Goal: Contribute content: Contribute content

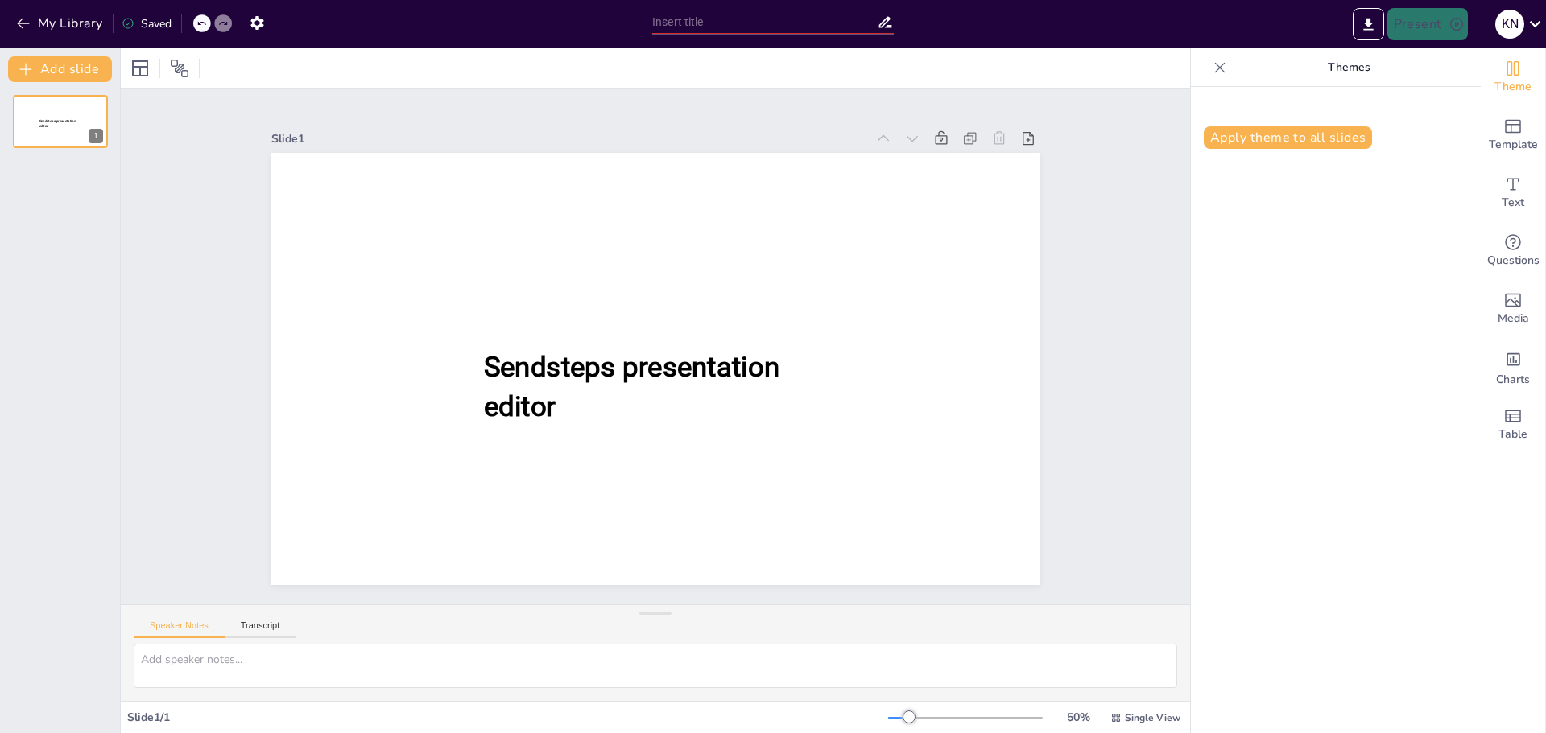
type input "Los Cuatro Estilos de Natación: Características y Técnicas"
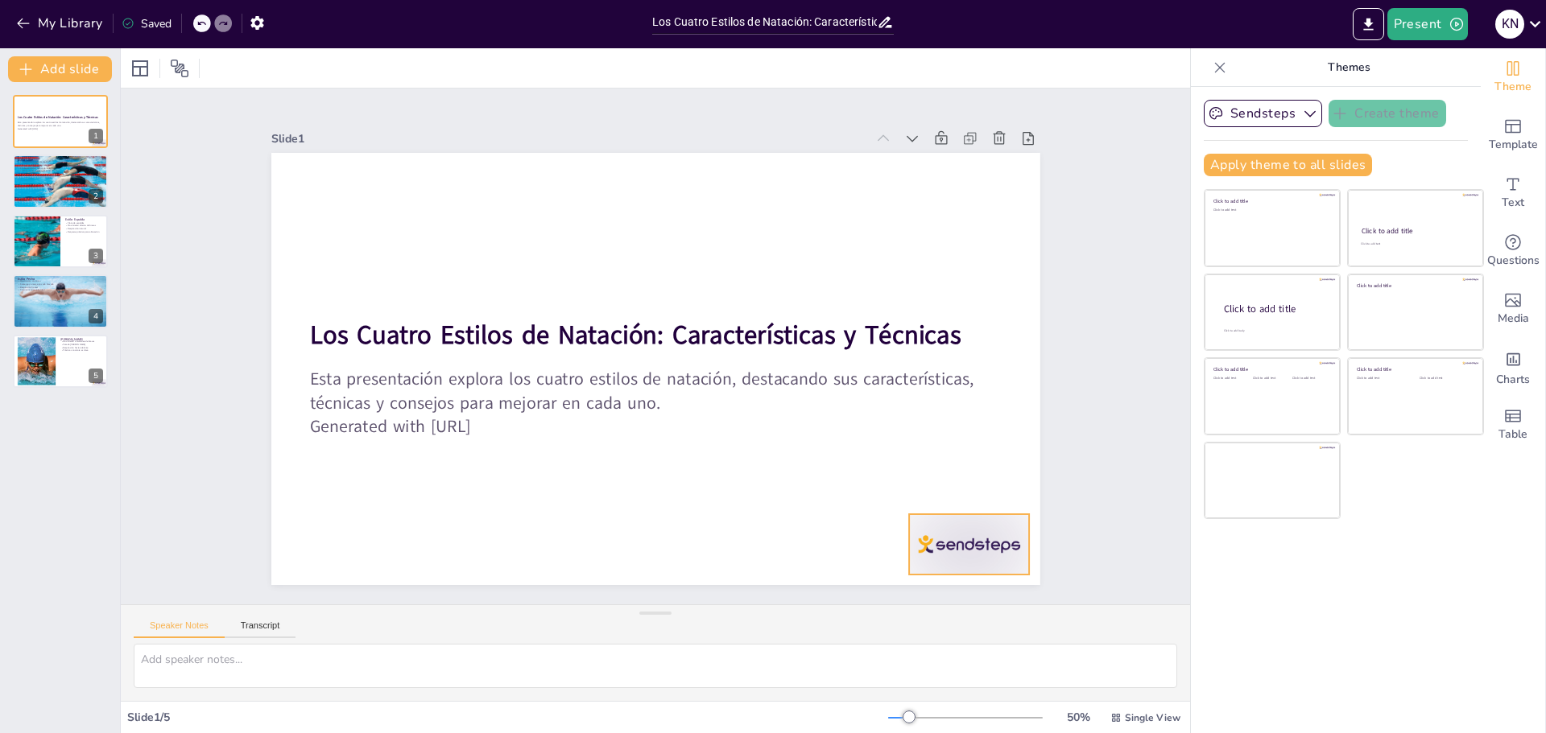
click at [968, 527] on div at bounding box center [969, 544] width 120 height 60
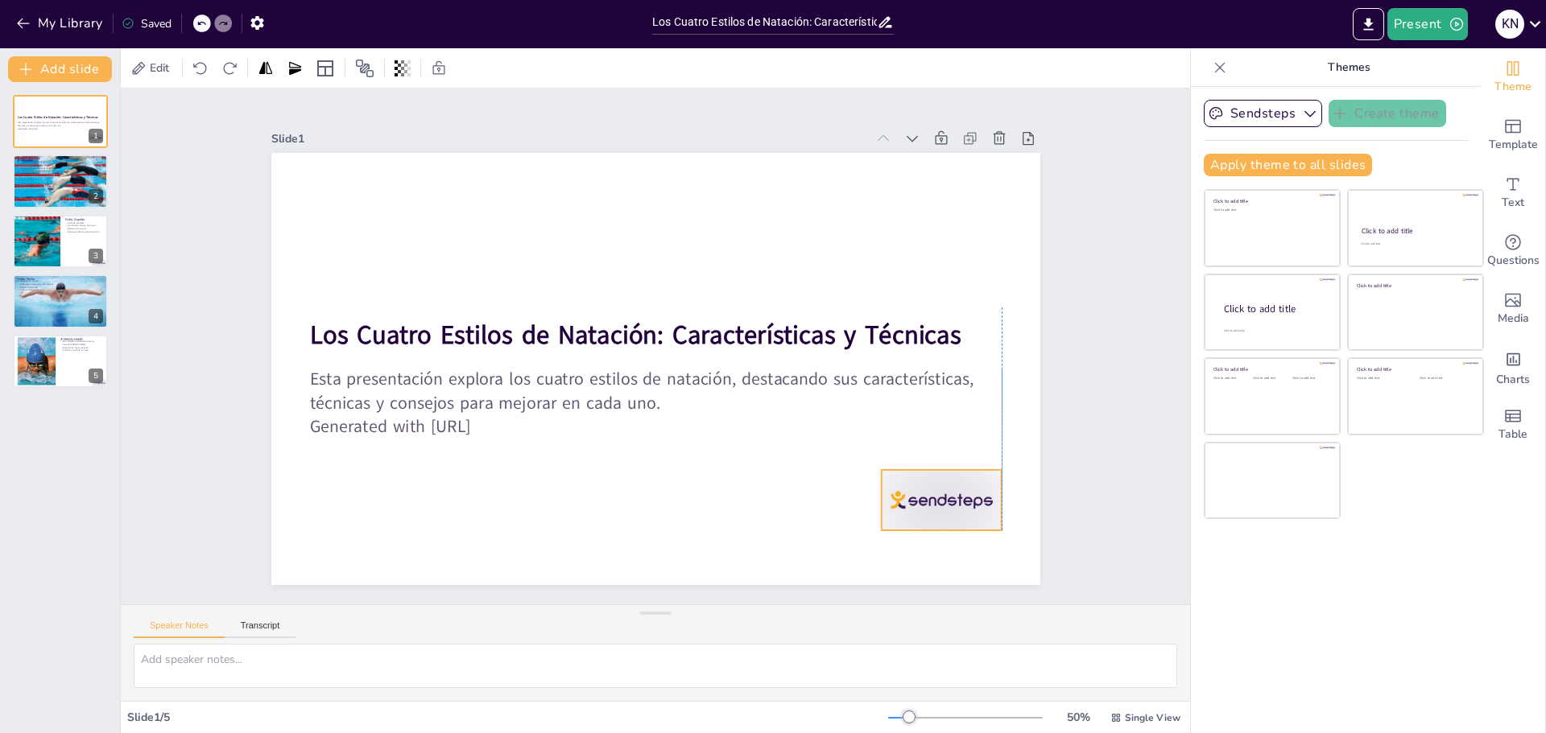
drag, startPoint x: 969, startPoint y: 526, endPoint x: 943, endPoint y: 482, distance: 51.2
click at [943, 482] on div at bounding box center [941, 500] width 120 height 60
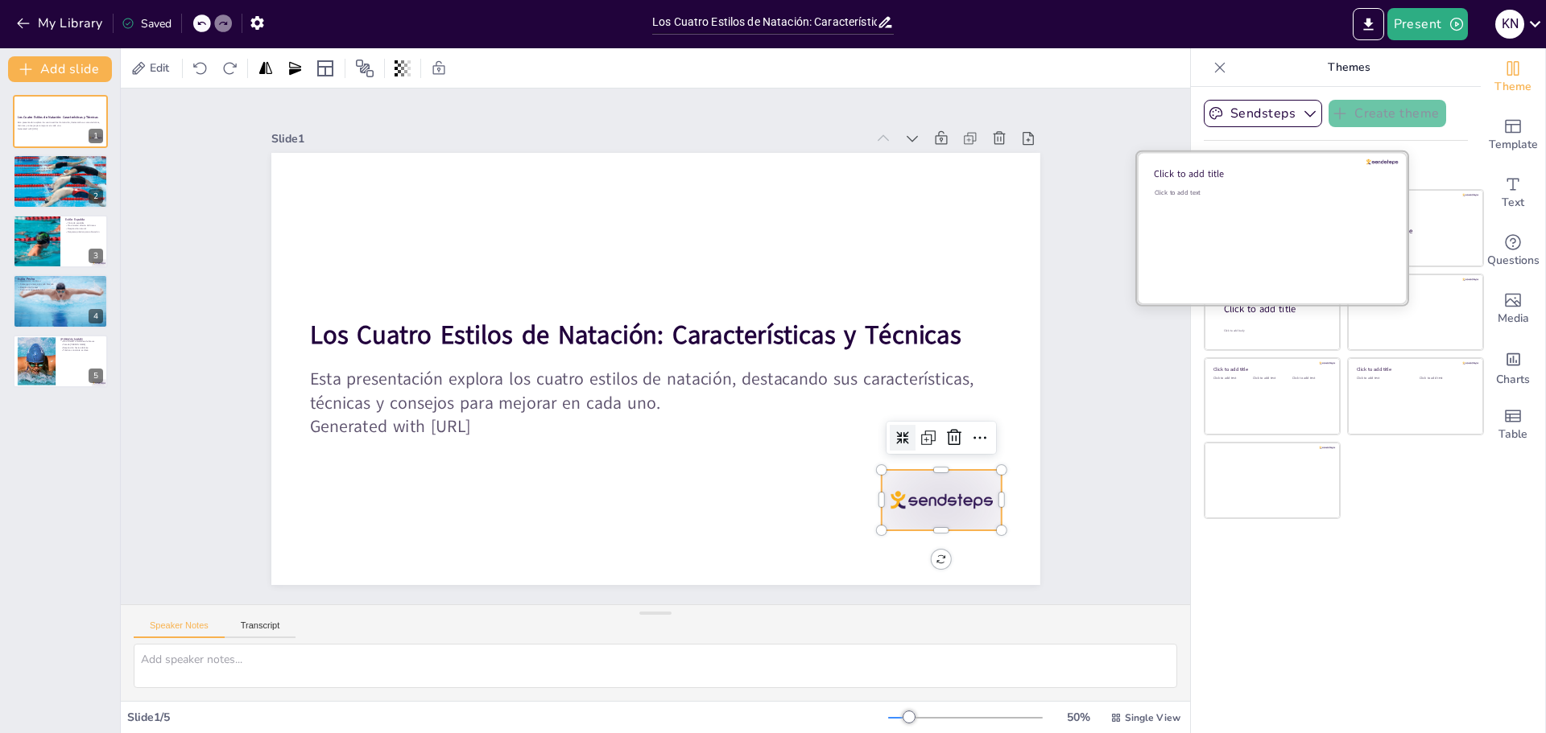
click at [1250, 205] on div "Click to add text" at bounding box center [1269, 238] width 230 height 100
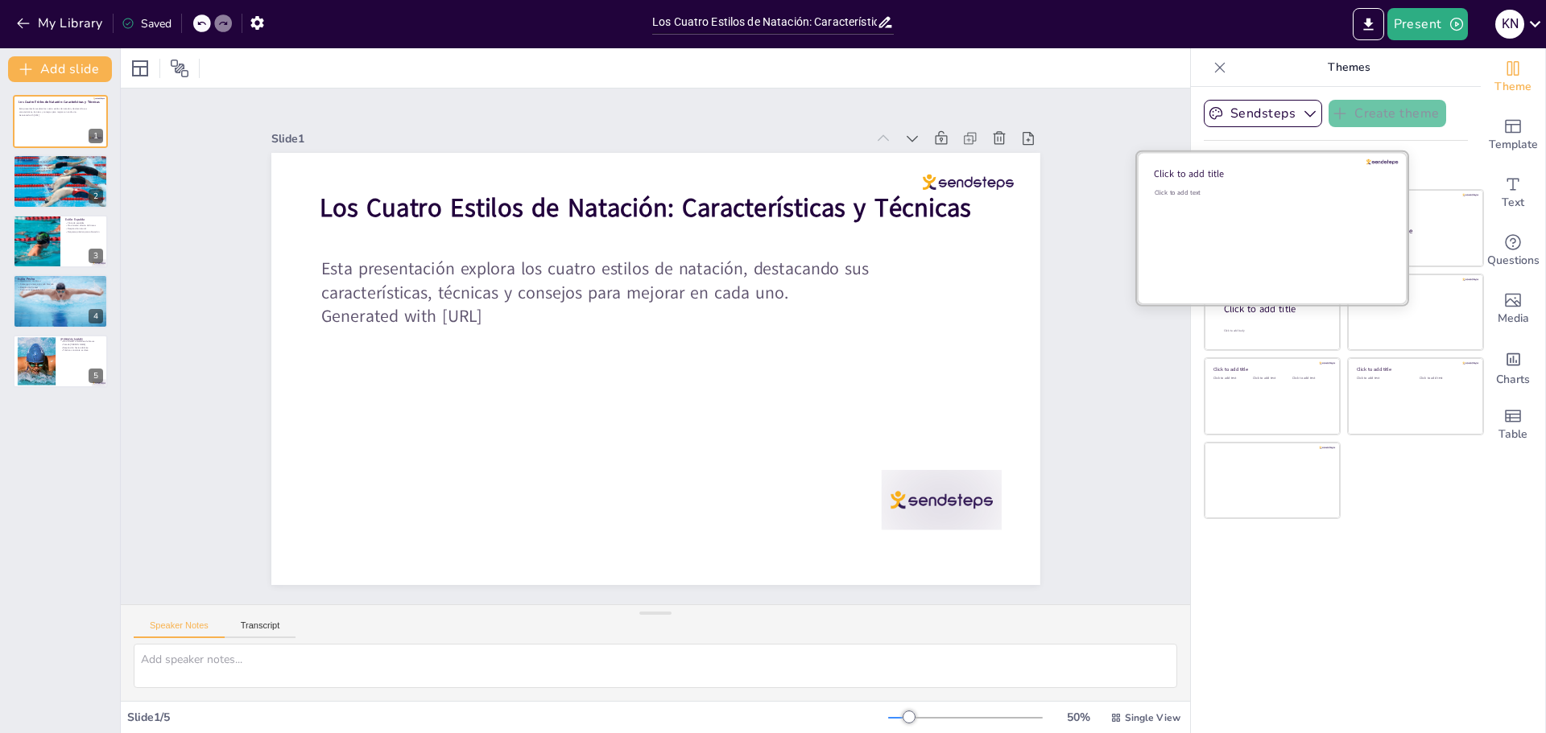
click at [1248, 216] on div "Click to add text" at bounding box center [1269, 238] width 230 height 100
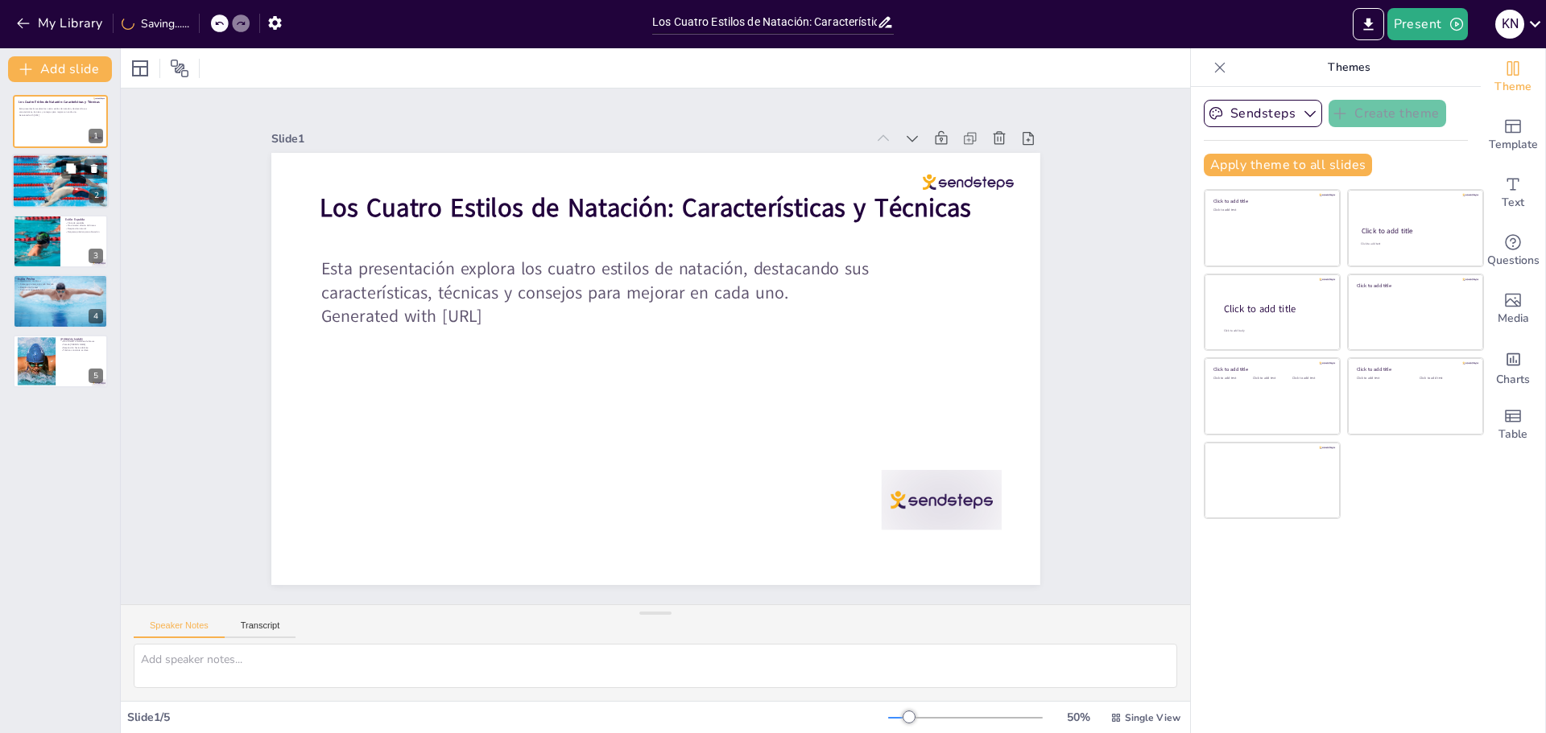
click at [58, 189] on div at bounding box center [60, 181] width 97 height 60
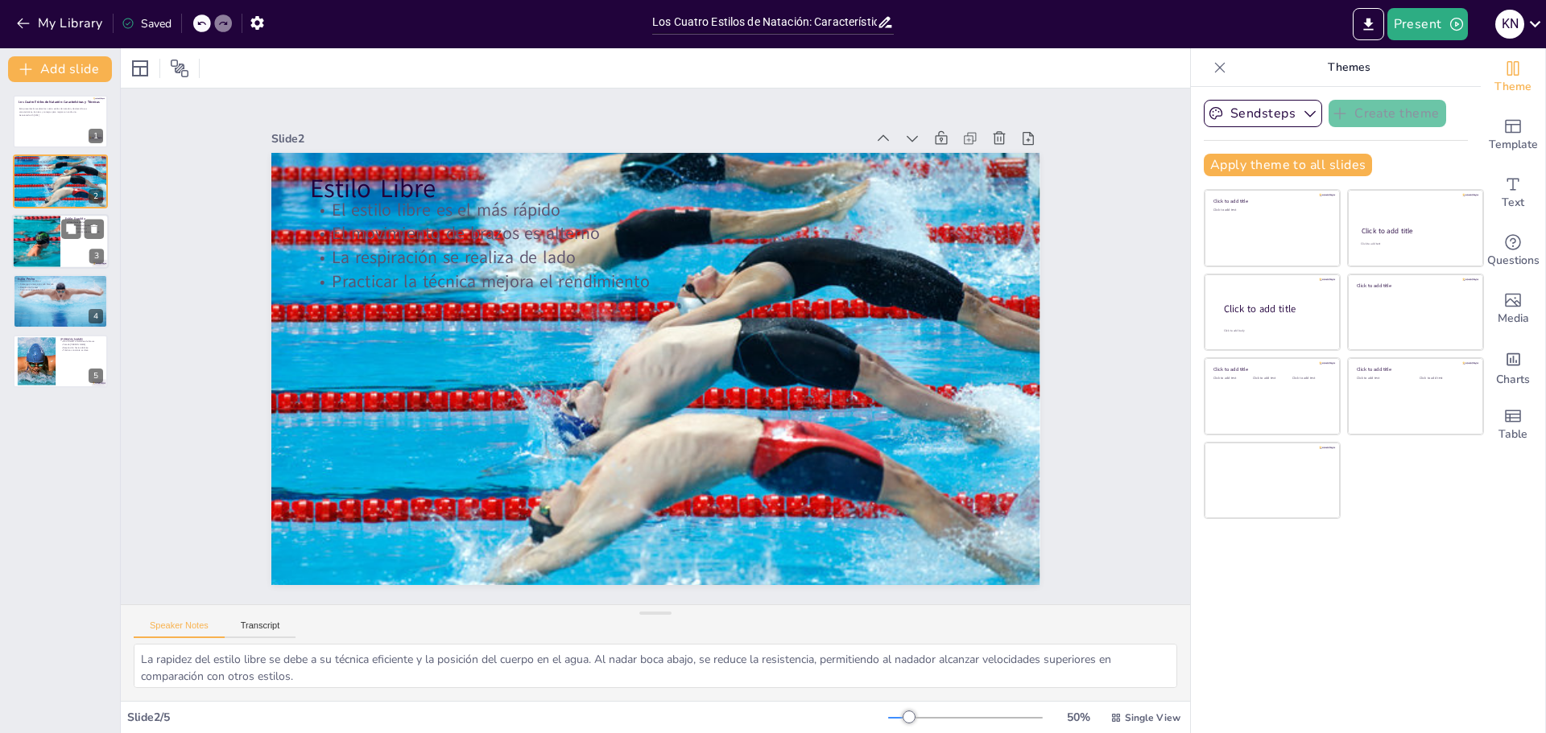
click at [51, 236] on div at bounding box center [36, 241] width 78 height 55
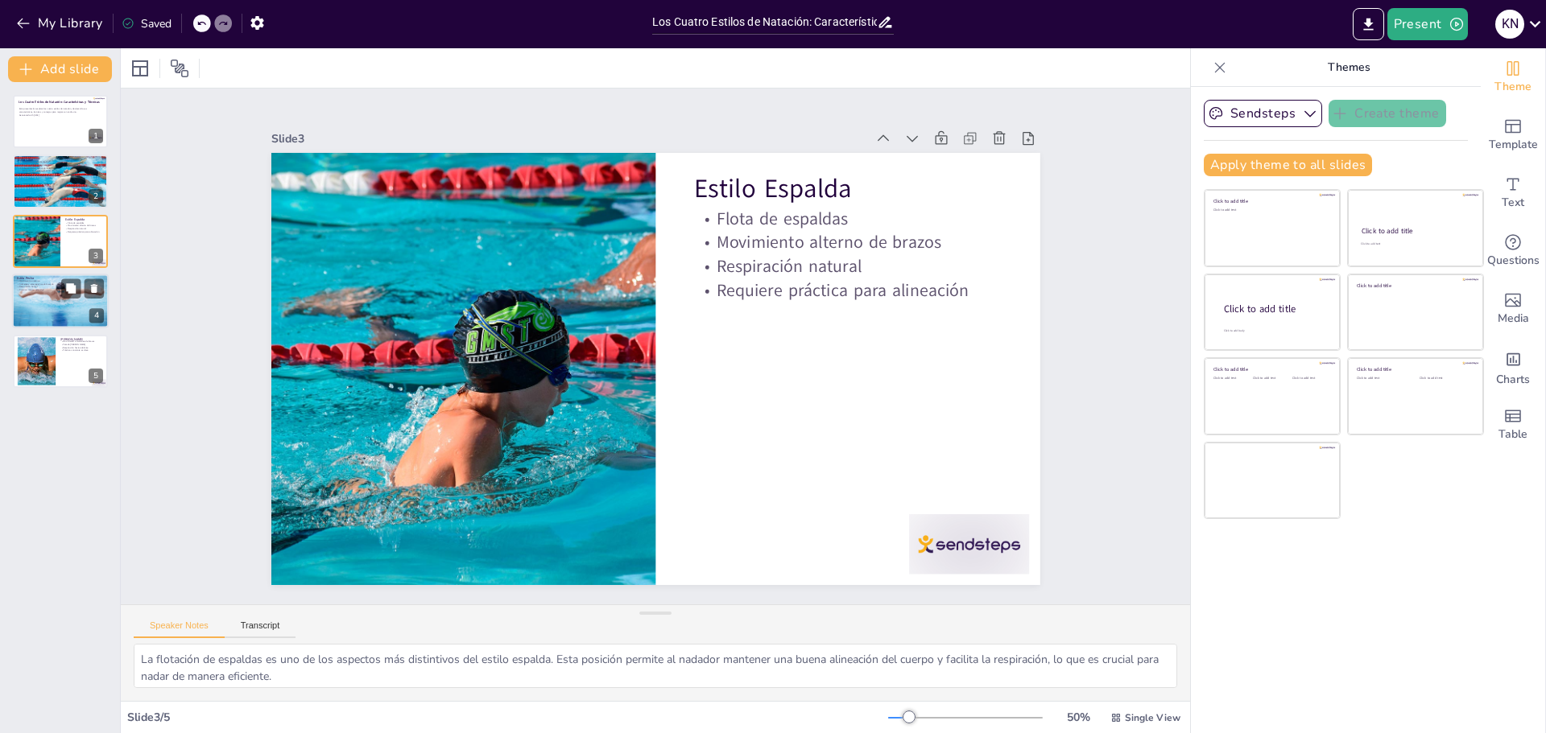
click at [47, 287] on p "Respiración frontal" at bounding box center [60, 287] width 87 height 3
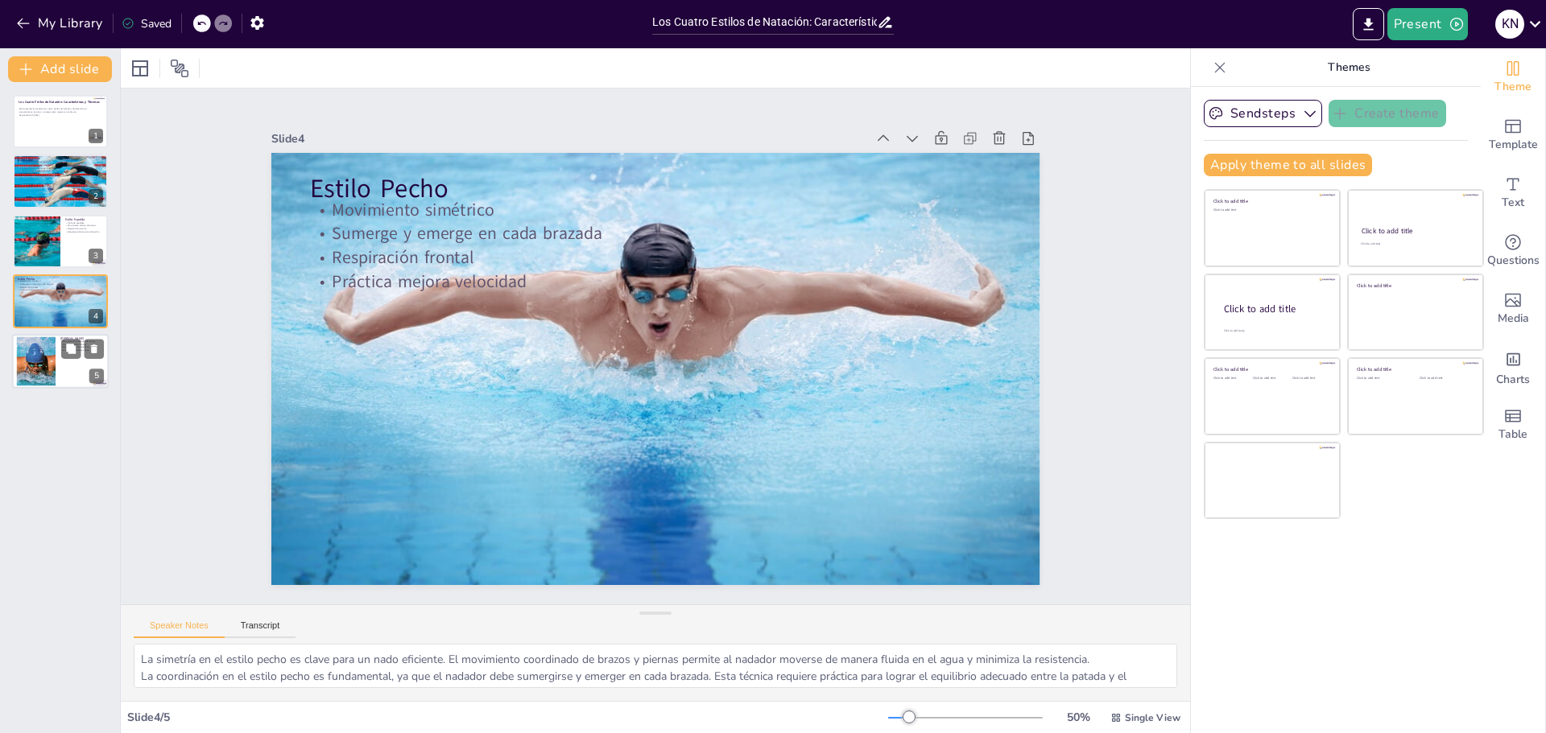
click at [40, 349] on div at bounding box center [36, 360] width 87 height 49
type textarea "La sincronización de los brazos en el estilo mariposa es crucial, ya que ambos …"
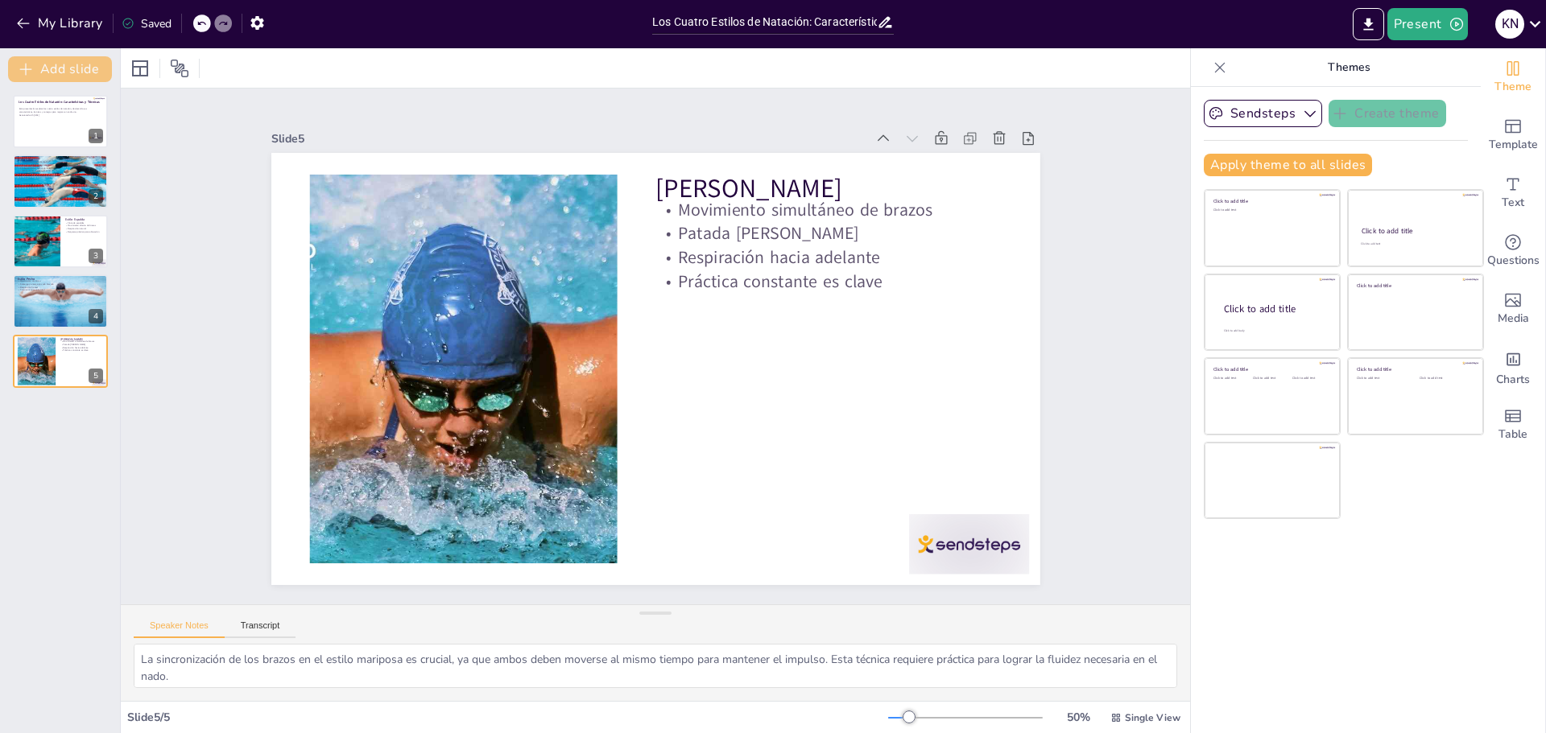
click at [67, 65] on button "Add slide" at bounding box center [60, 69] width 104 height 26
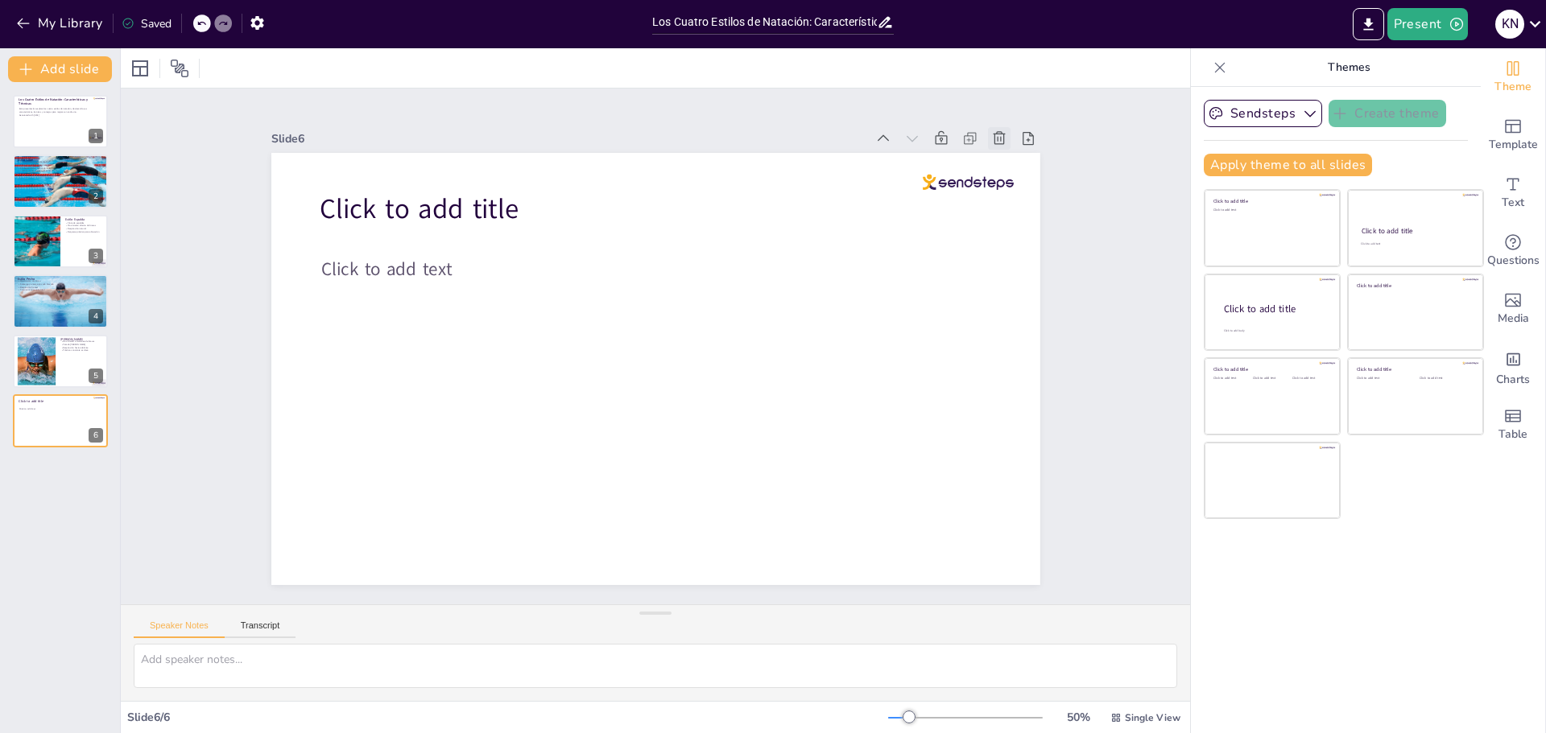
click at [993, 131] on icon at bounding box center [999, 137] width 12 height 13
type textarea "La sincronización de los brazos en el estilo mariposa es crucial, ya que ambos …"
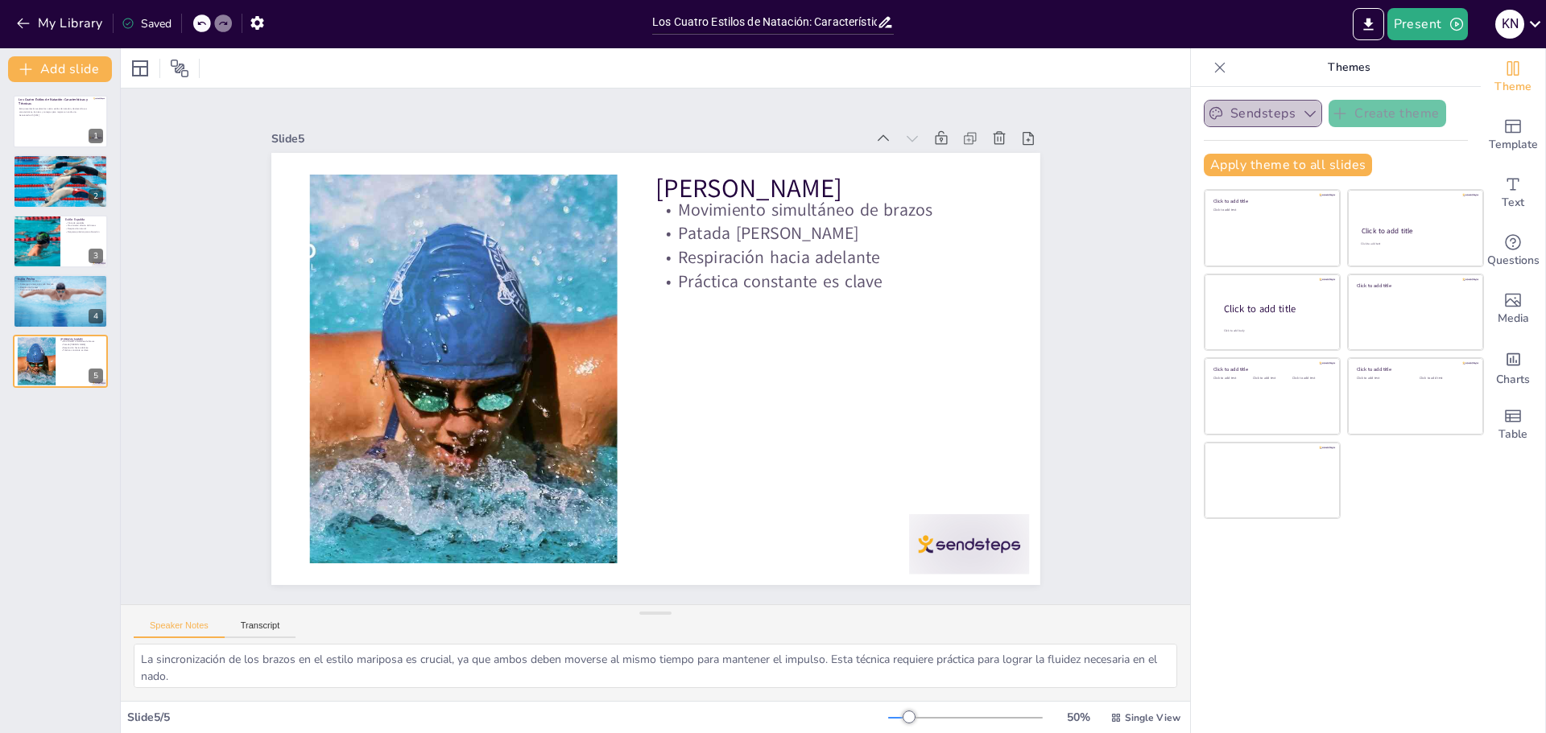
click at [1233, 116] on button "Sendsteps" at bounding box center [1262, 113] width 118 height 27
click at [1062, 213] on div "Slide 1 Los Cuatro Estilos de Natación: Características y Técnicas Esta present…" at bounding box center [655, 346] width 859 height 477
click at [1421, 19] on button "Present" at bounding box center [1427, 24] width 80 height 32
click at [1426, 107] on li "Play presentation" at bounding box center [1450, 99] width 126 height 26
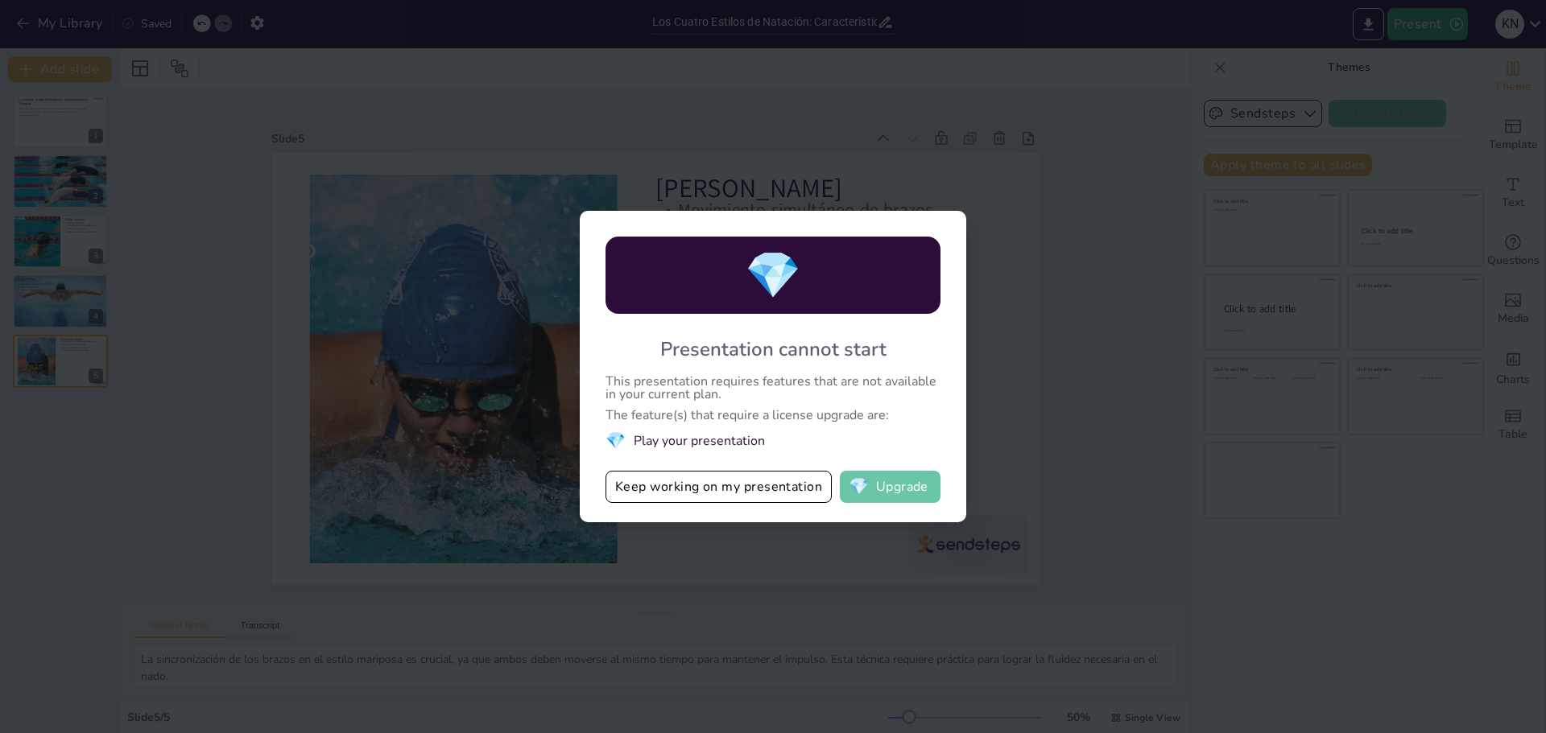
click at [868, 487] on span "💎" at bounding box center [858, 487] width 20 height 16
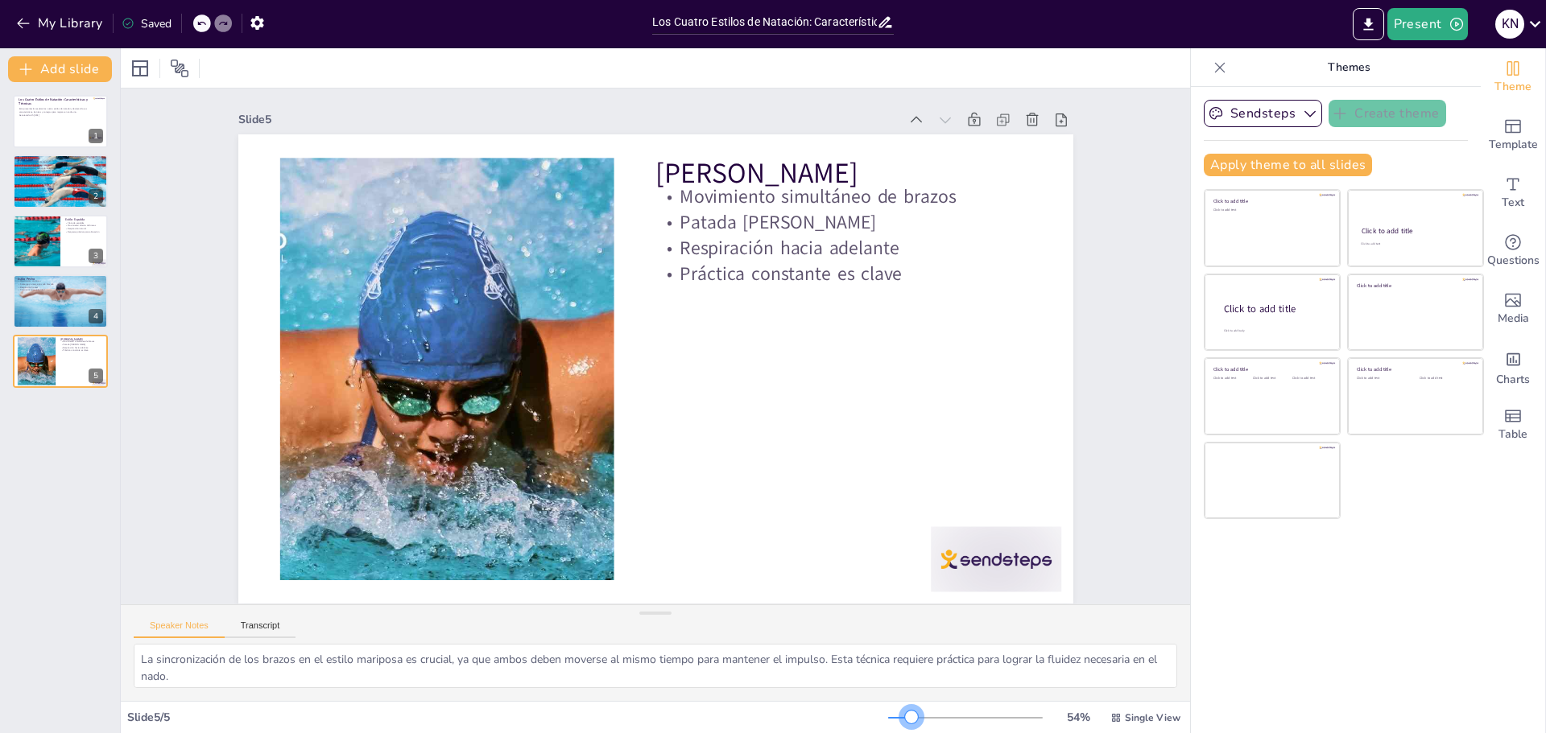
click at [905, 721] on div at bounding box center [911, 717] width 13 height 13
click at [148, 23] on div "Saved" at bounding box center [147, 23] width 50 height 15
click at [41, 21] on button "My Library" at bounding box center [60, 23] width 97 height 26
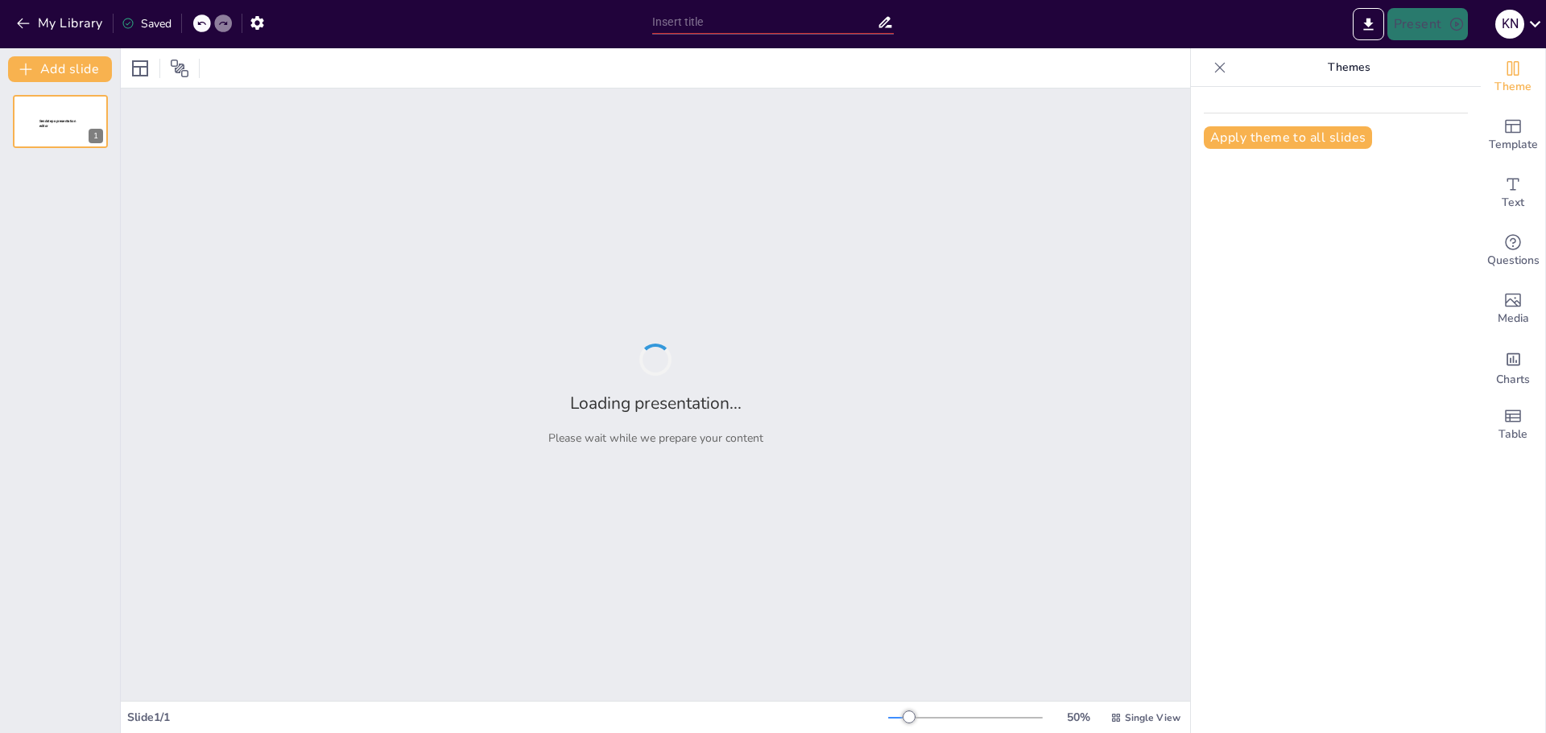
type input "La Diversidad Biológica de [GEOGRAPHIC_DATA]: Un Tesoro Natural"
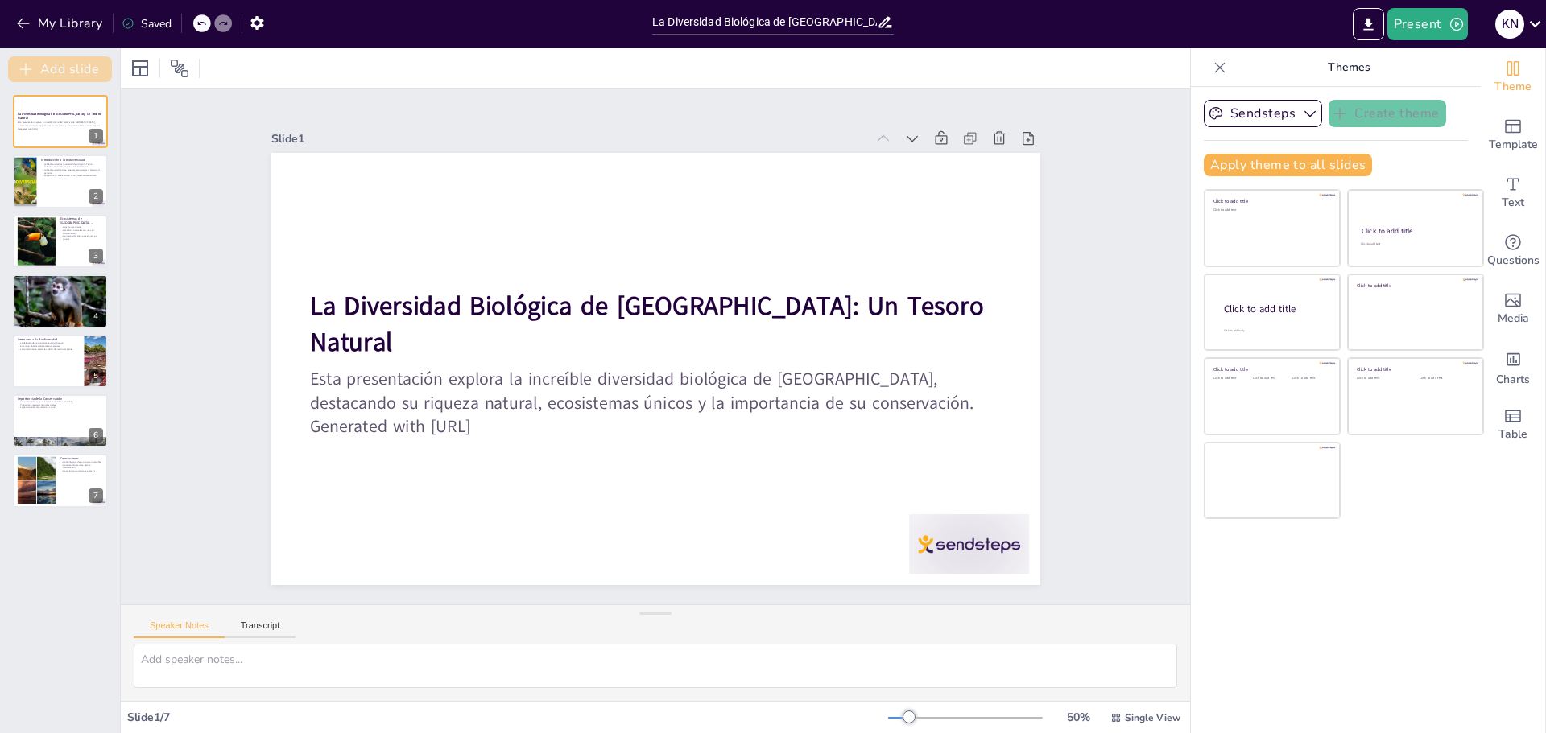
click at [52, 68] on button "Add slide" at bounding box center [60, 69] width 104 height 26
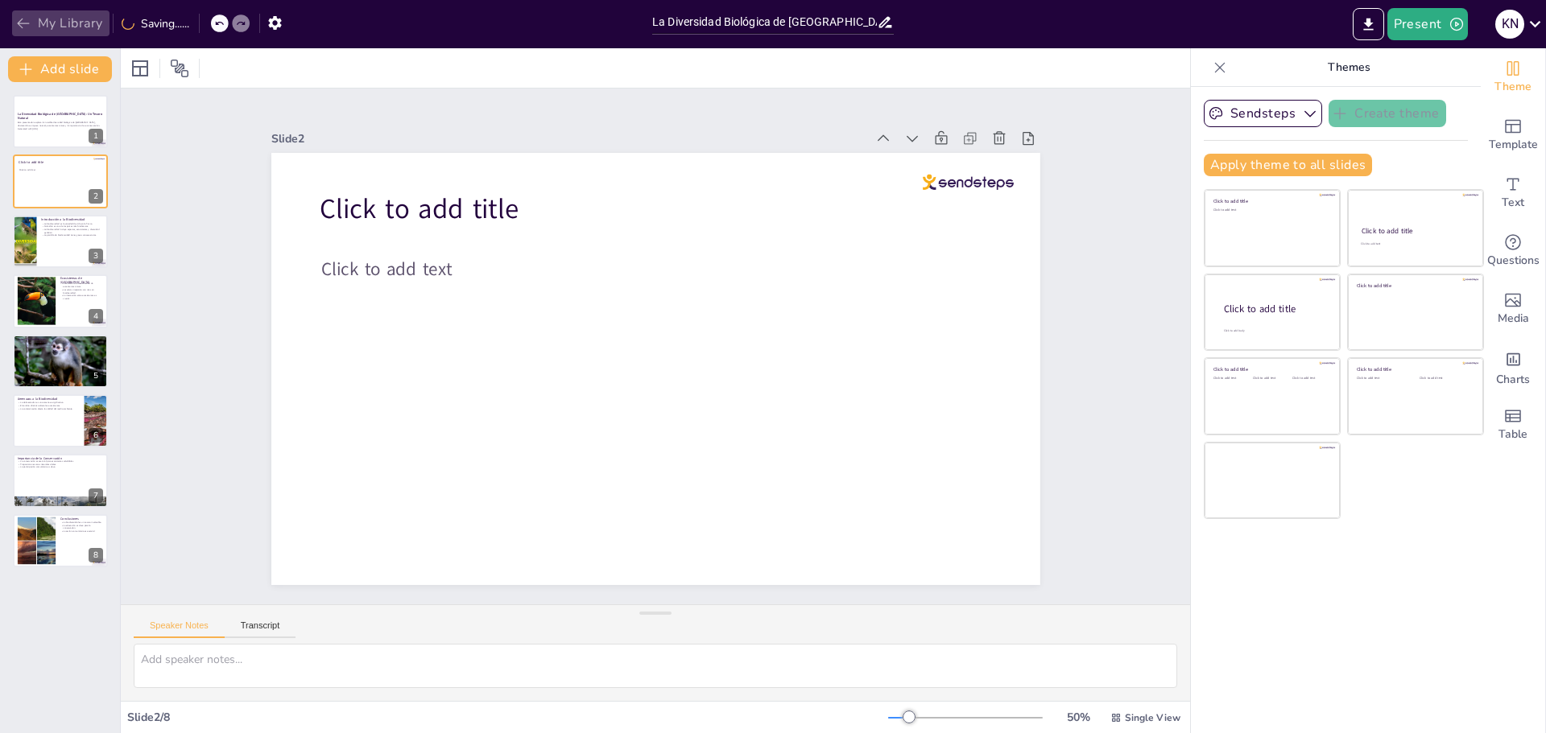
click at [22, 21] on icon "button" at bounding box center [23, 23] width 16 height 16
